Goal: Information Seeking & Learning: Learn about a topic

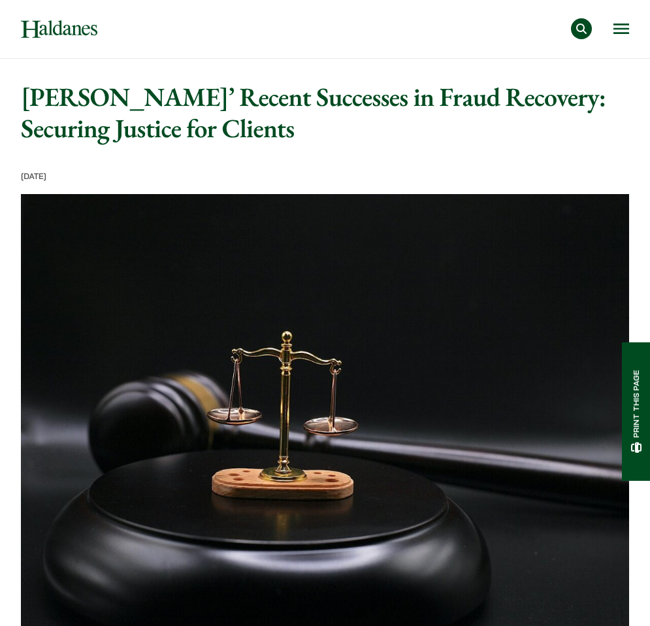
click at [611, 22] on div "Practice Areas Antitrust and Competition Law Civil Litigation & Dispute Resolut…" at bounding box center [373, 28] width 513 height 21
click at [622, 25] on button "Open menu" at bounding box center [622, 29] width 16 height 10
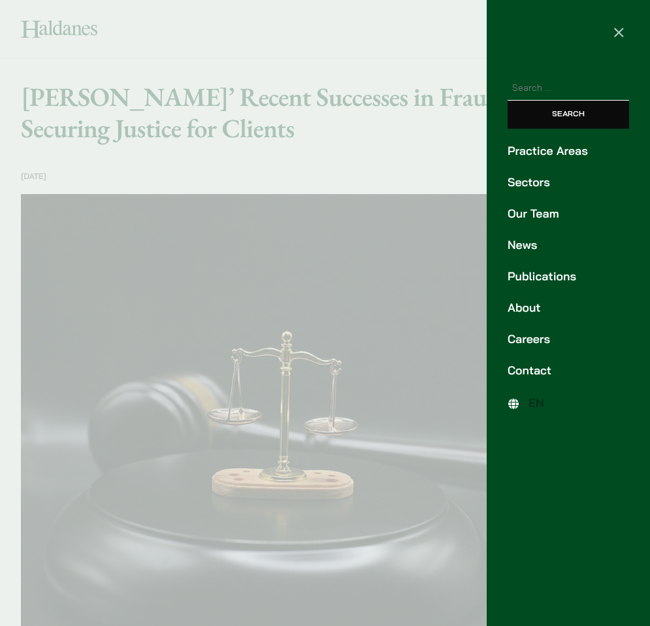
click at [543, 279] on link "Publications" at bounding box center [569, 277] width 122 height 18
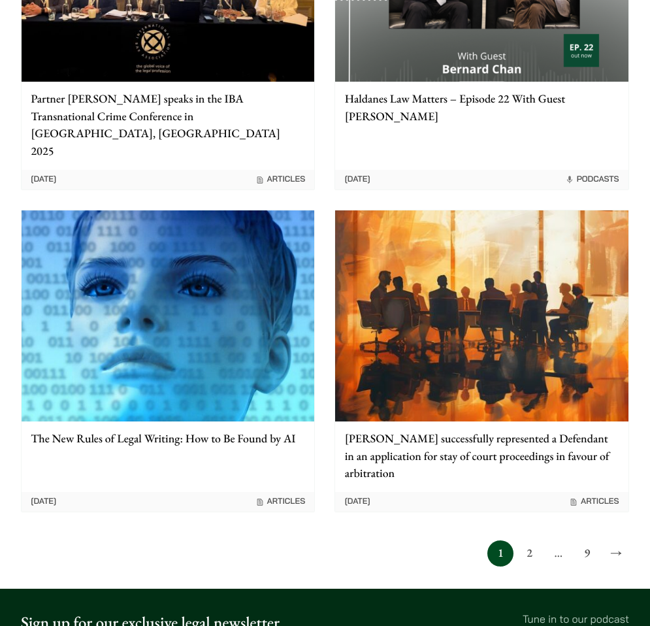
scroll to position [1576, 0]
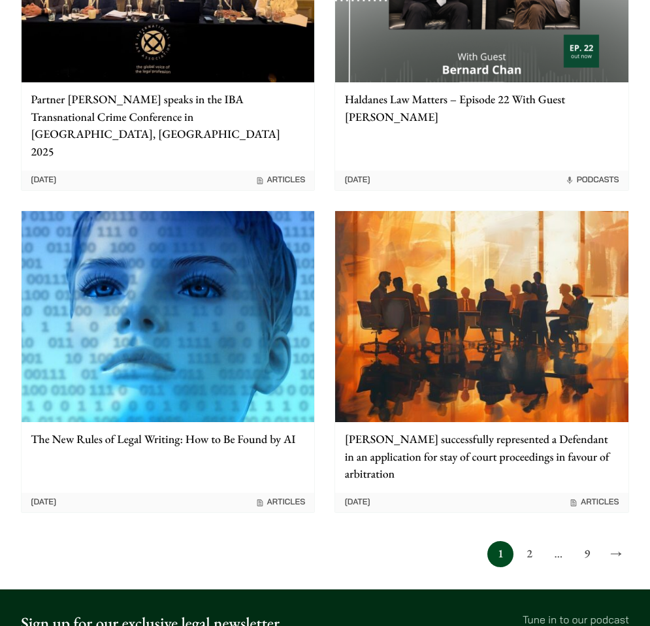
click at [505, 361] on img at bounding box center [481, 316] width 293 height 211
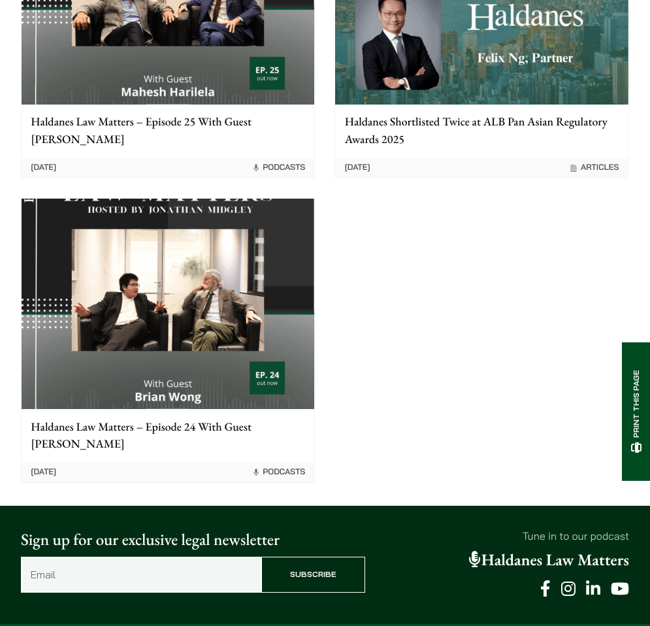
scroll to position [2997, 0]
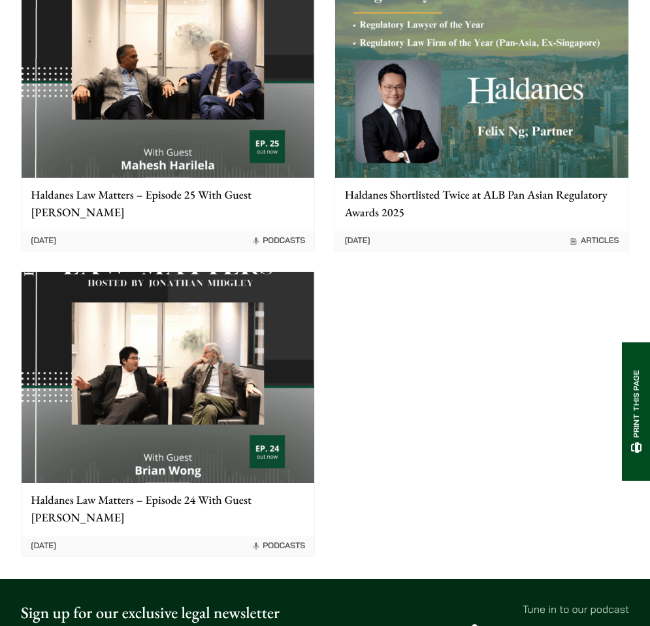
scroll to position [2822, 0]
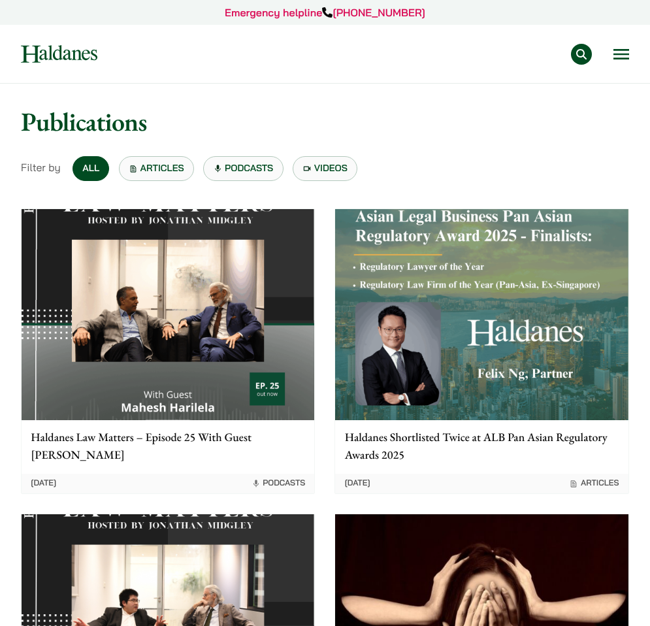
scroll to position [1576, 0]
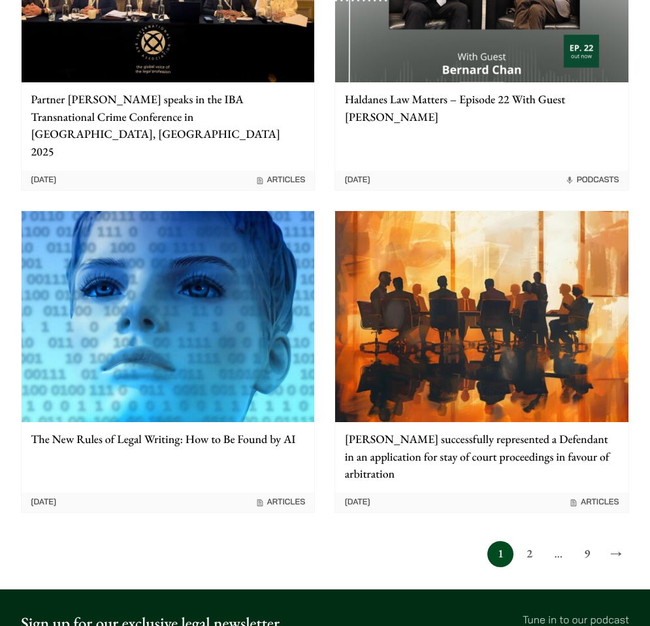
click at [529, 541] on link "2" at bounding box center [529, 554] width 26 height 26
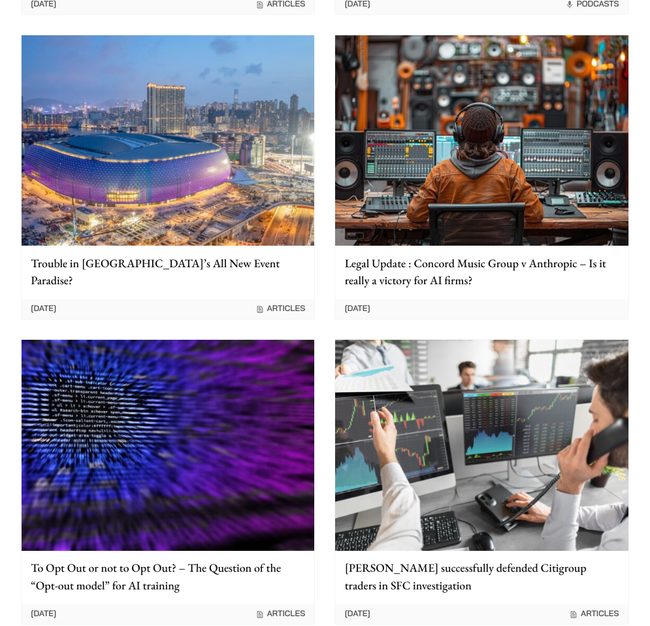
scroll to position [488, 0]
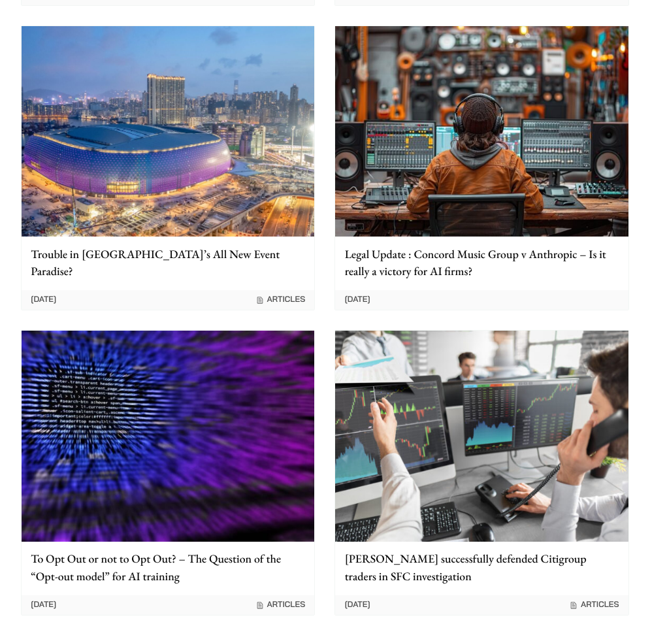
click at [435, 449] on img at bounding box center [481, 436] width 293 height 211
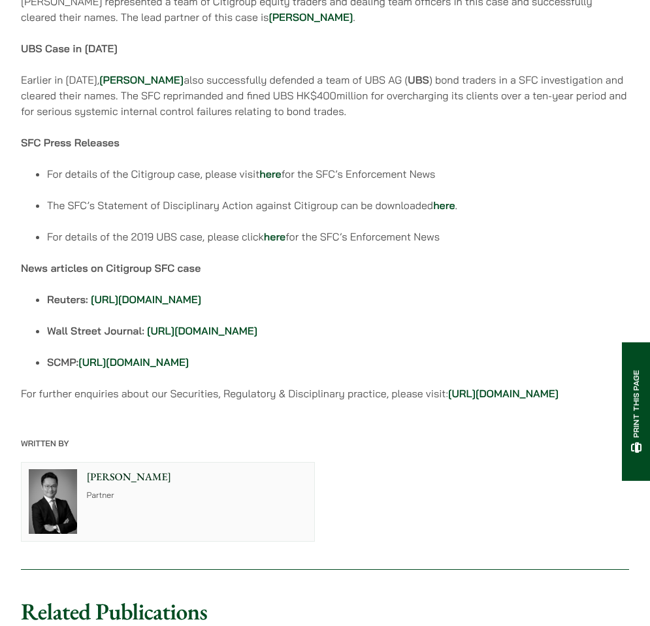
scroll to position [1151, 0]
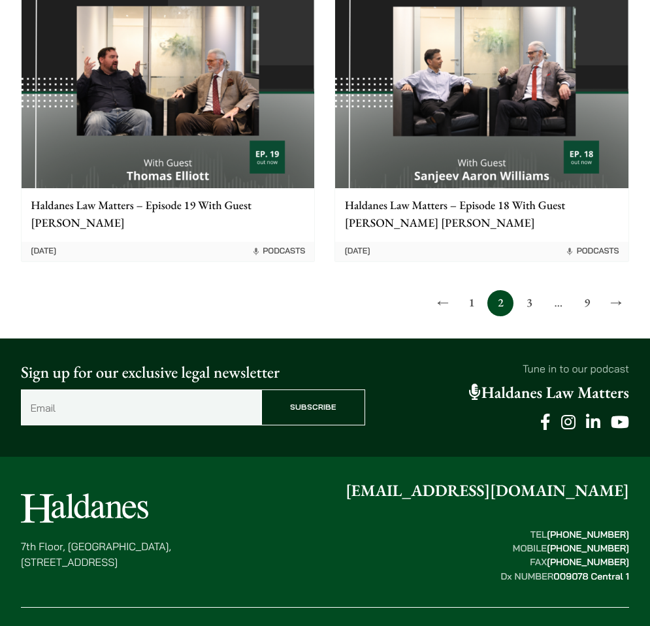
scroll to position [1789, 0]
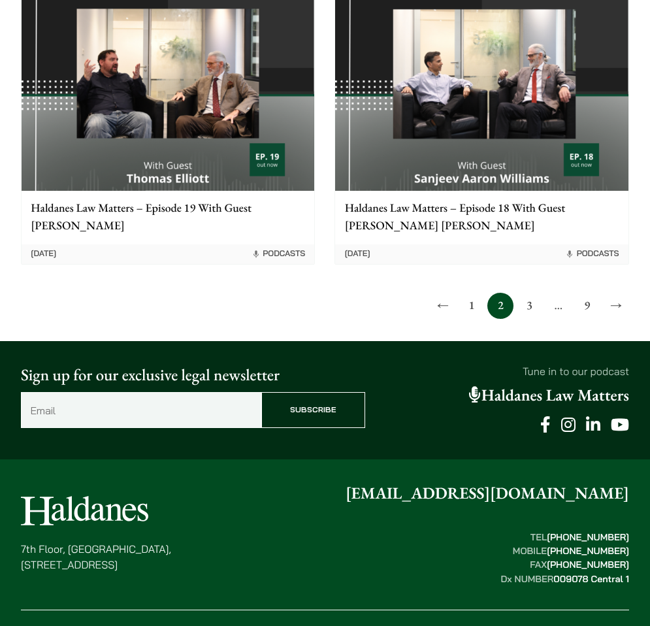
click at [531, 309] on link "3" at bounding box center [529, 306] width 26 height 26
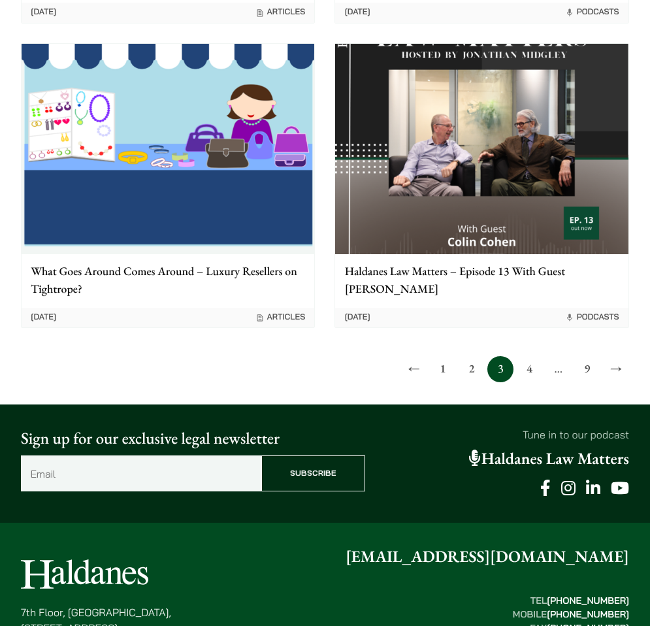
scroll to position [1672, 0]
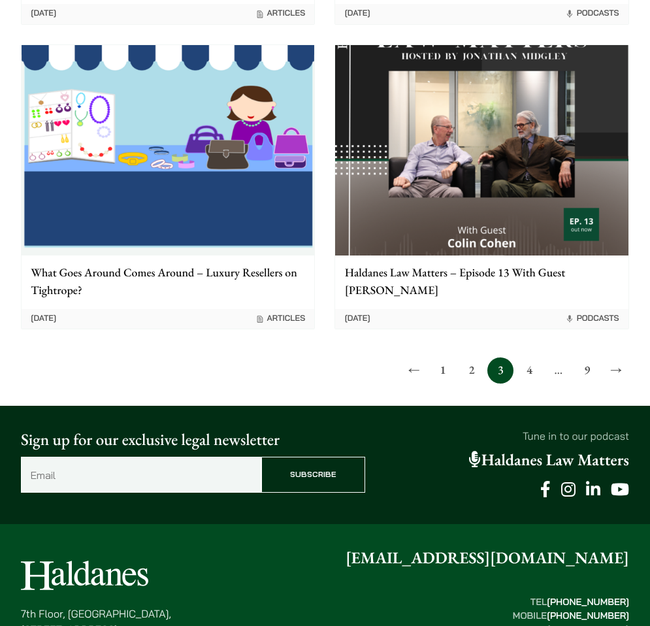
click at [530, 373] on link "4" at bounding box center [529, 371] width 26 height 26
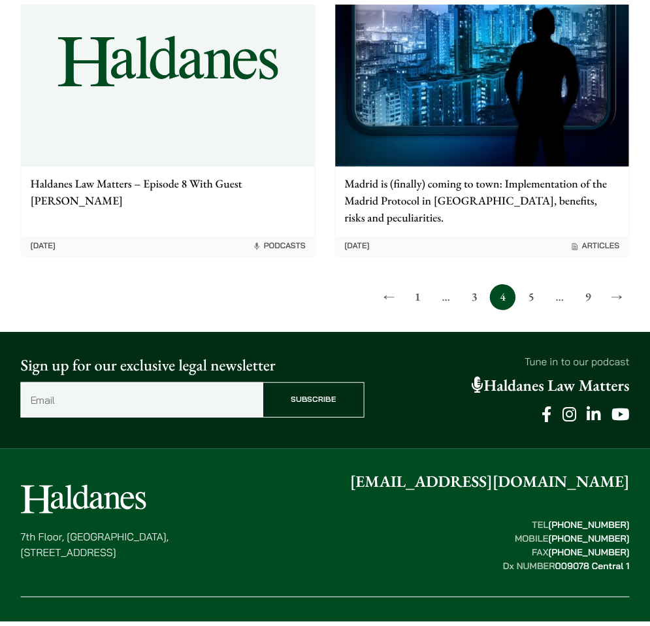
scroll to position [1768, 0]
